Goal: Information Seeking & Learning: Learn about a topic

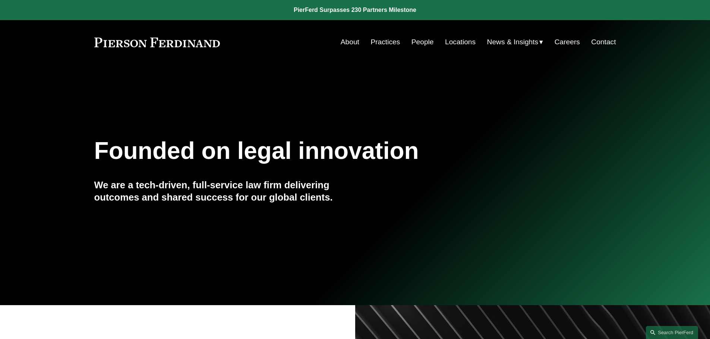
click at [425, 44] on link "People" at bounding box center [422, 42] width 22 height 14
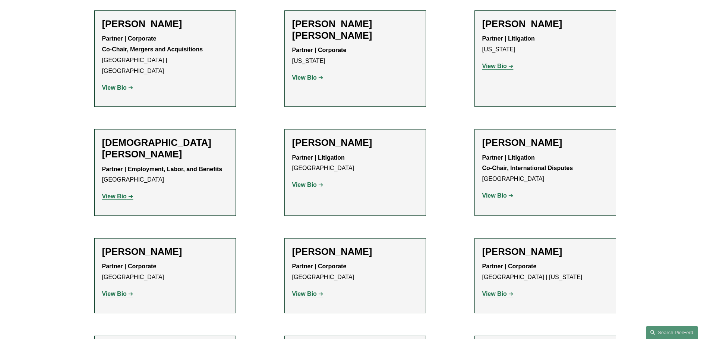
scroll to position [2049, 0]
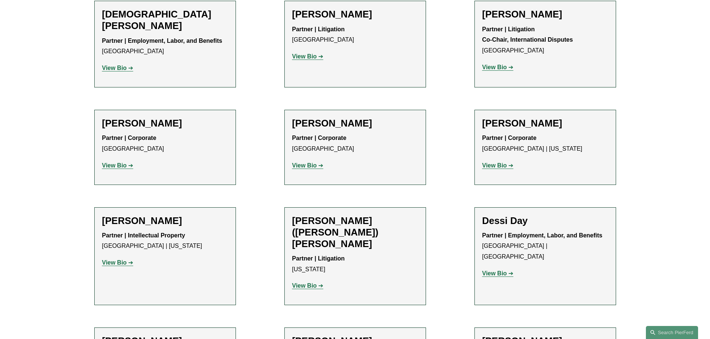
click at [120, 260] on strong "View Bio" at bounding box center [114, 263] width 25 height 6
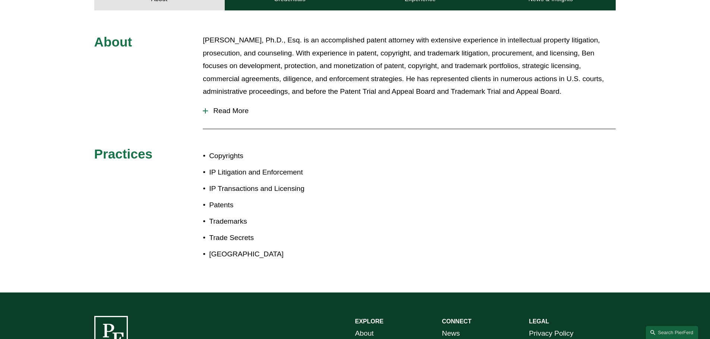
scroll to position [373, 0]
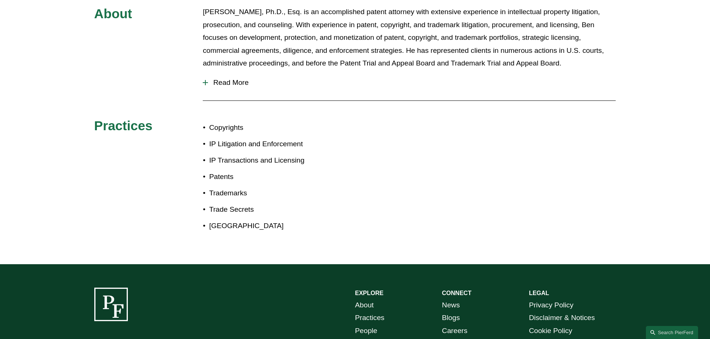
click at [222, 81] on span "Read More" at bounding box center [412, 83] width 408 height 8
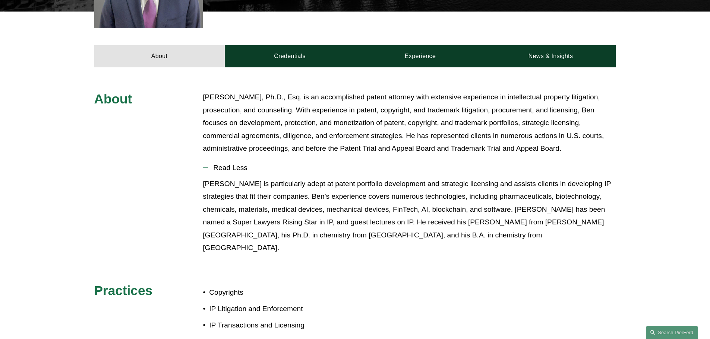
scroll to position [225, 0]
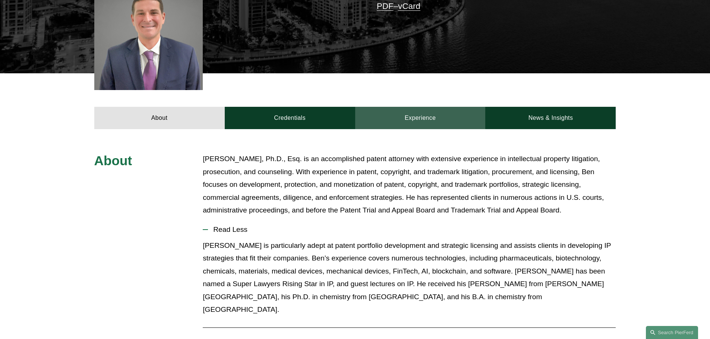
click at [415, 124] on link "Experience" at bounding box center [420, 118] width 130 height 22
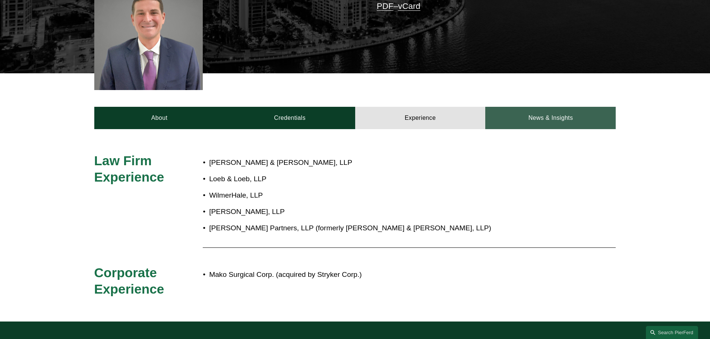
click at [554, 121] on link "News & Insights" at bounding box center [550, 118] width 130 height 22
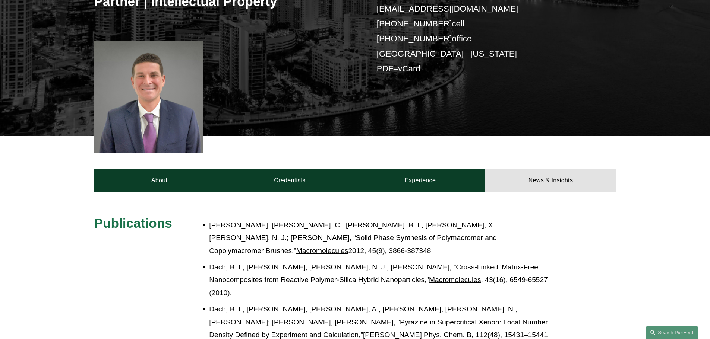
scroll to position [163, 0]
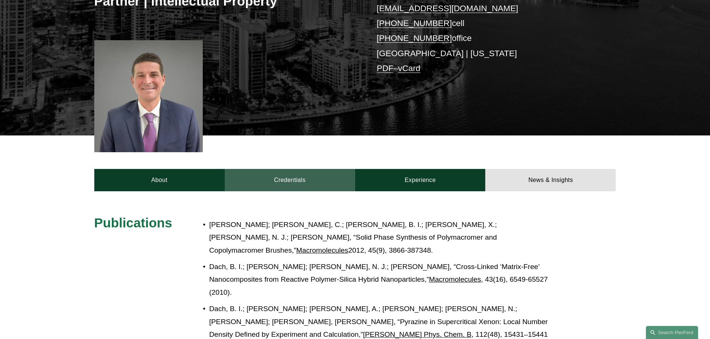
click at [284, 180] on link "Credentials" at bounding box center [290, 180] width 130 height 22
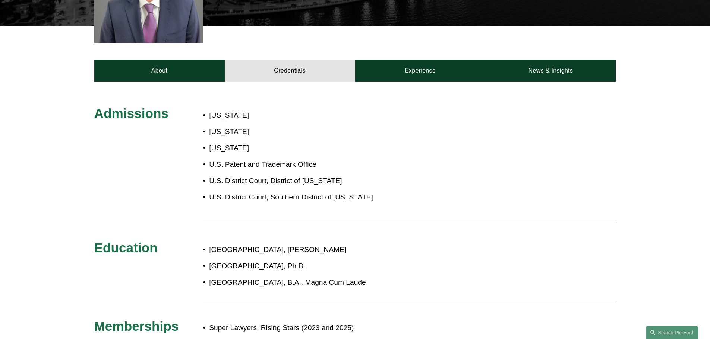
scroll to position [225, 0]
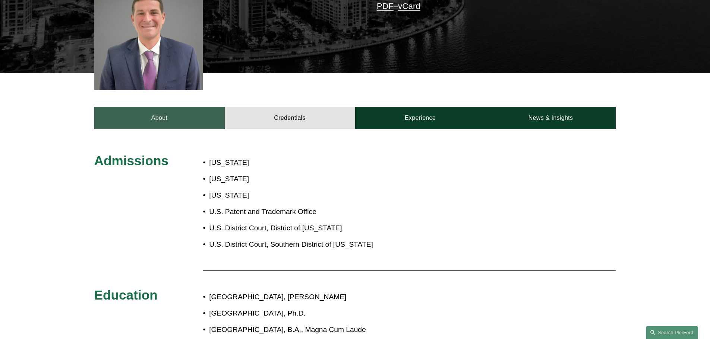
click at [191, 121] on link "About" at bounding box center [159, 118] width 130 height 22
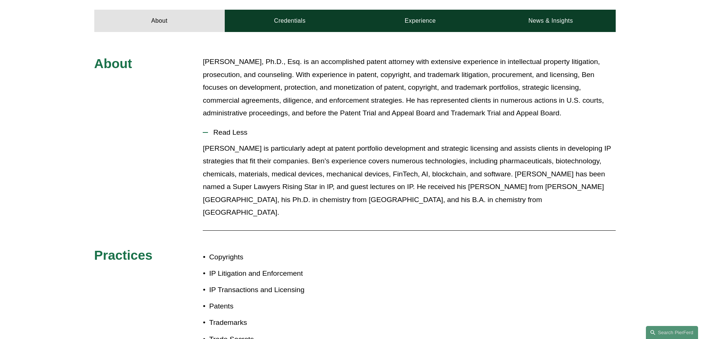
scroll to position [350, 0]
